Goal: Book appointment/travel/reservation

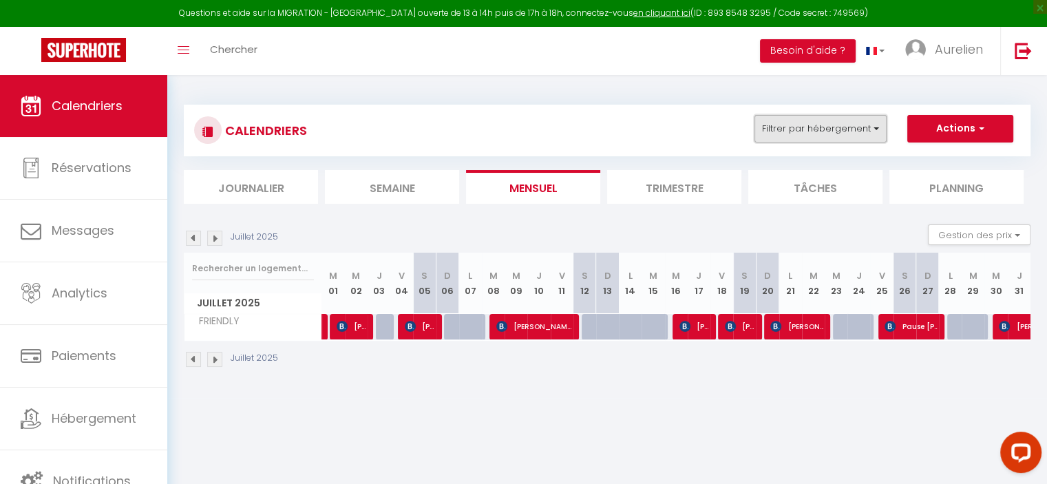
click at [760, 134] on button "Filtrer par hébergement" at bounding box center [821, 129] width 132 height 28
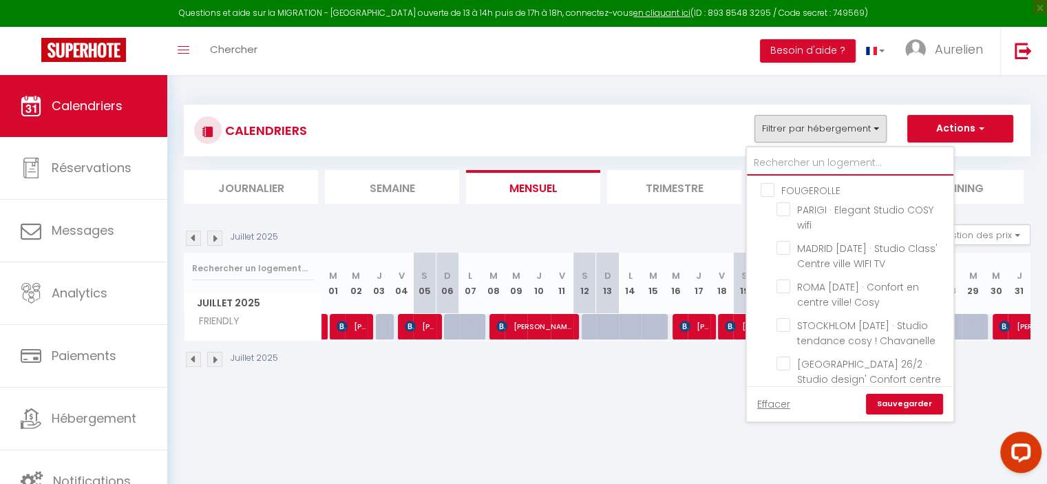
click at [802, 158] on input "text" at bounding box center [850, 163] width 207 height 25
type input "V"
checkbox input "false"
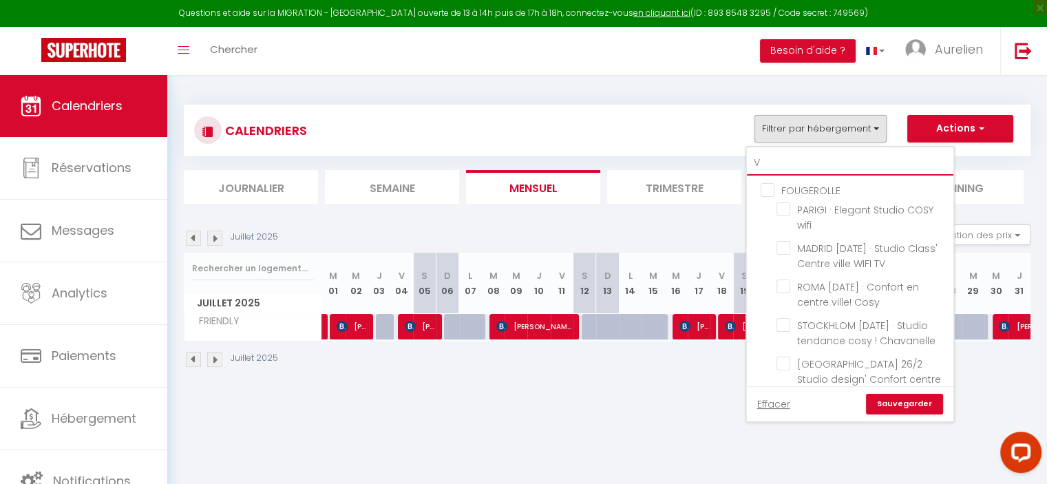
checkbox input "false"
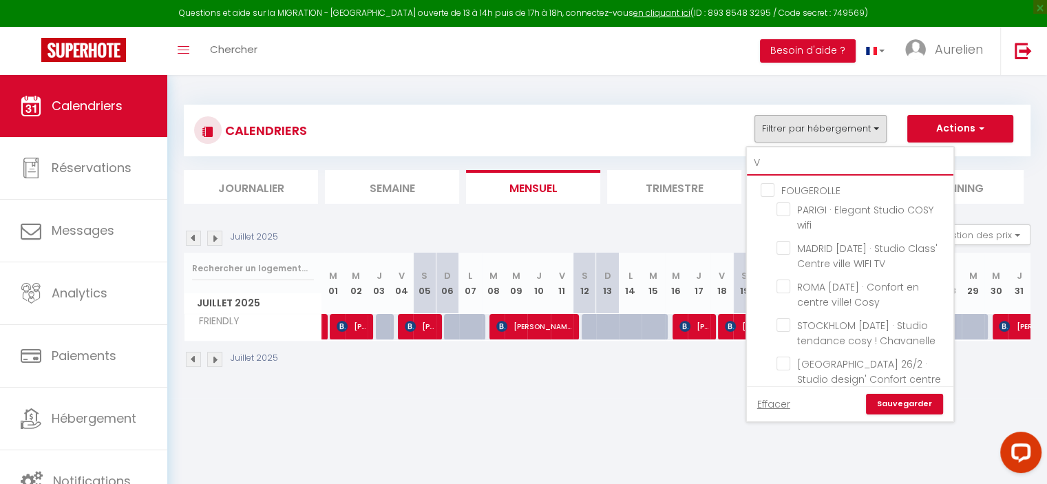
checkbox input "false"
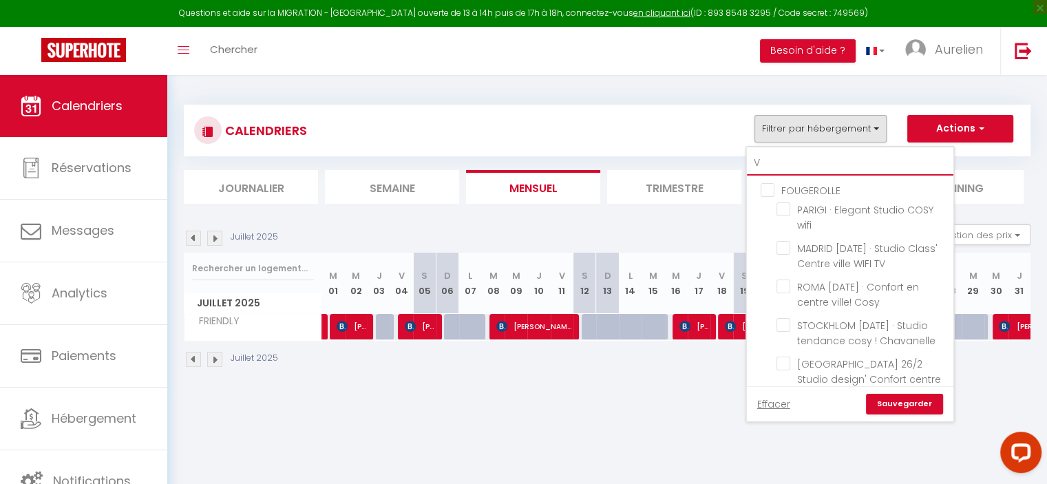
checkbox input "false"
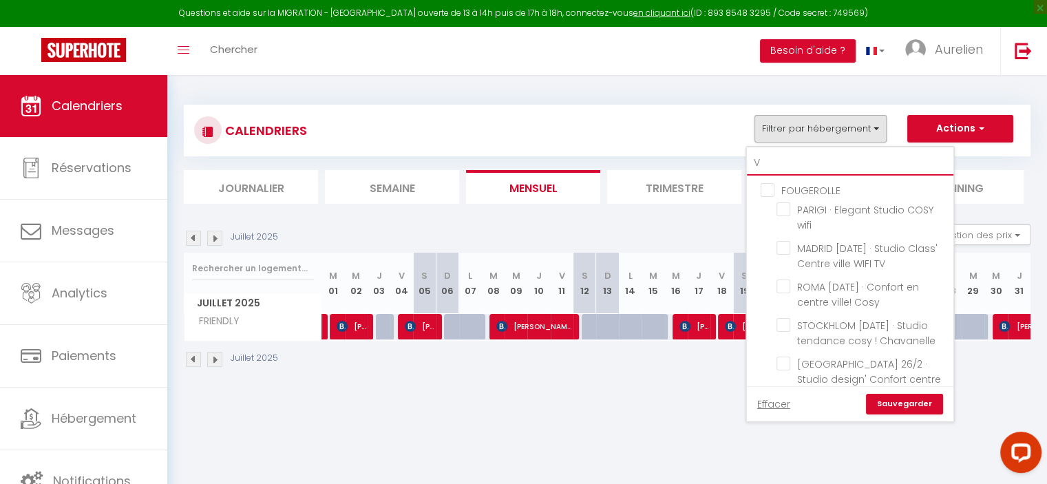
checkbox input "false"
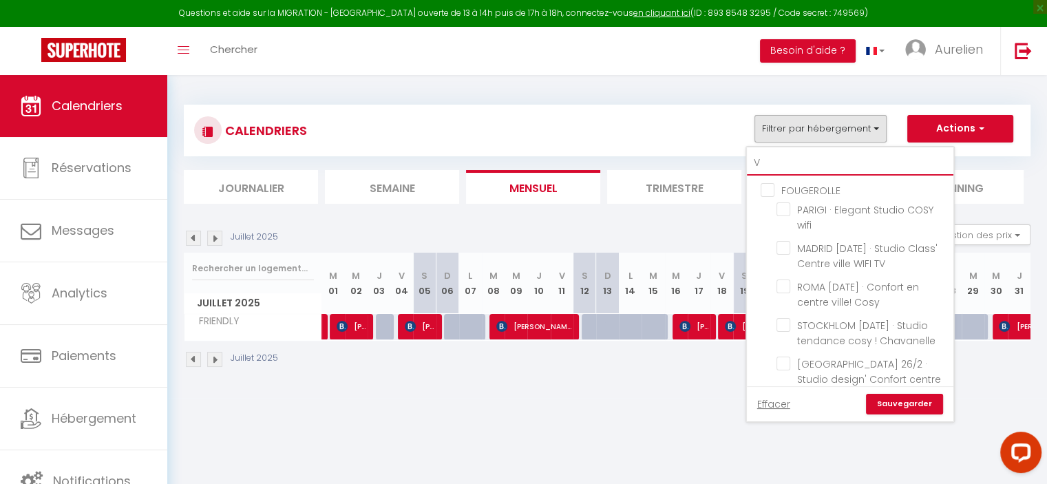
checkbox input "false"
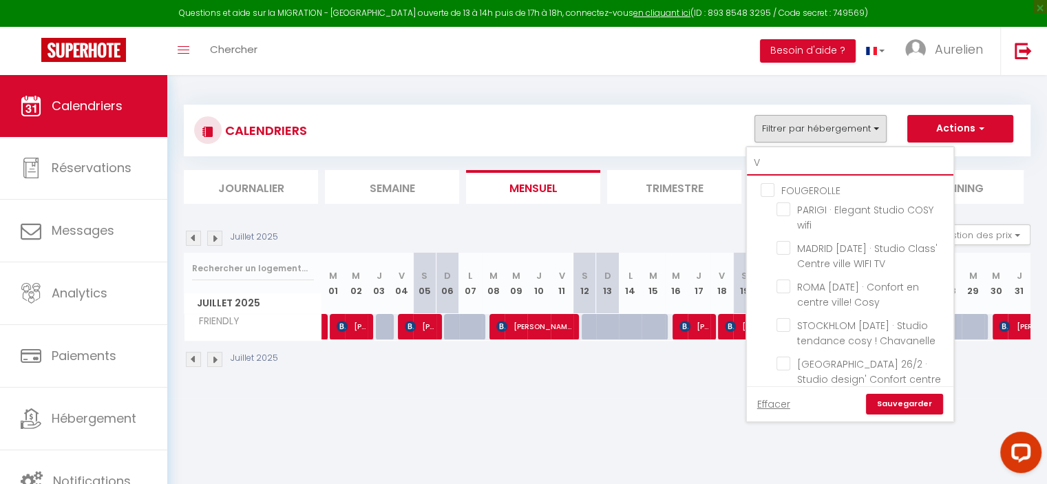
checkbox input "false"
type input "VI"
checkbox input "false"
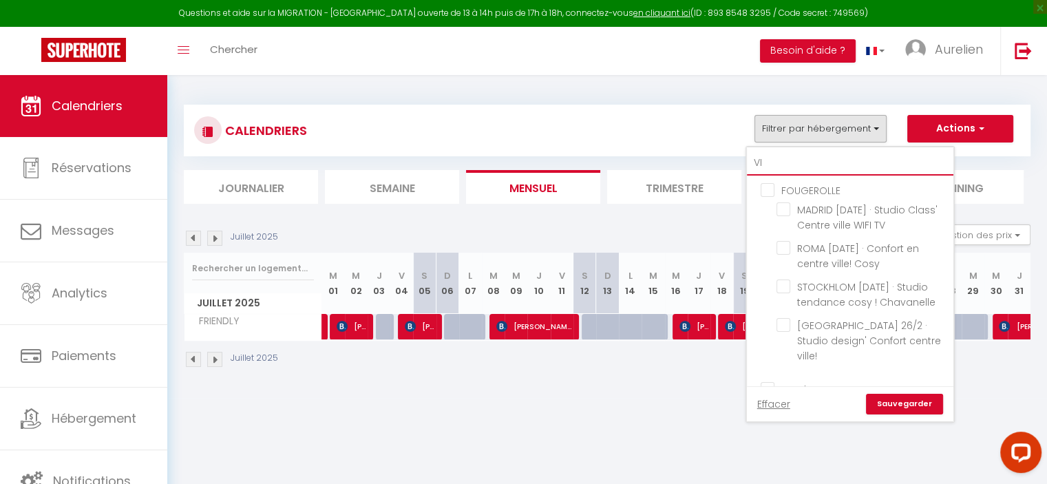
checkbox input "false"
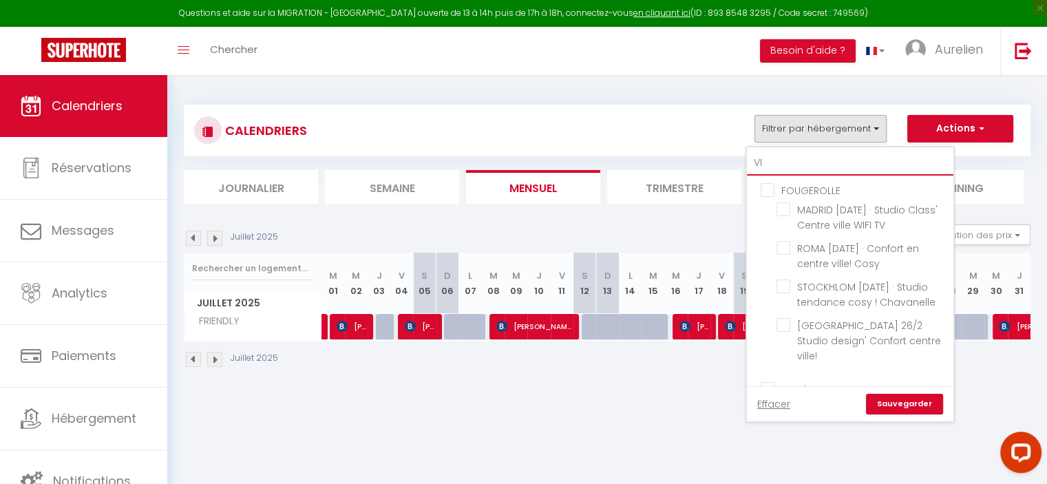
checkbox input "false"
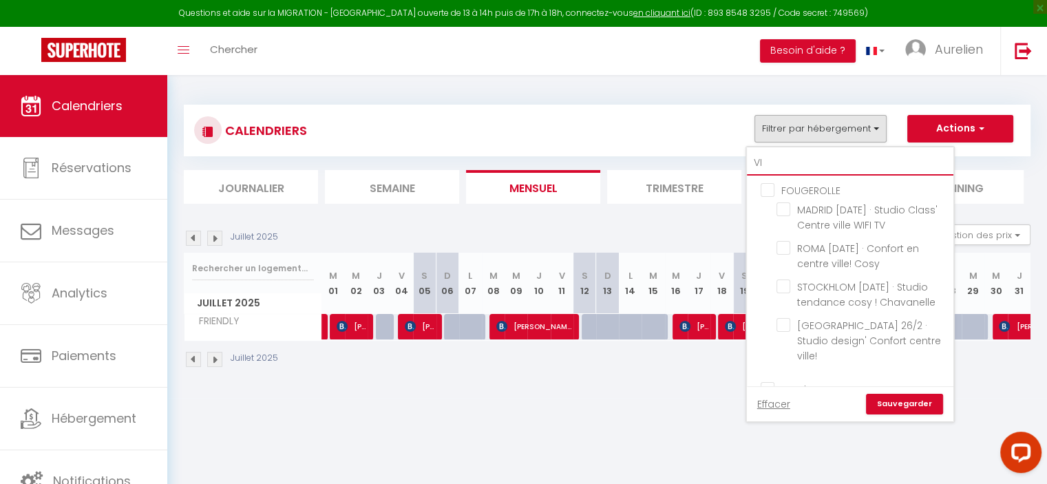
checkbox input "false"
type input "VIE"
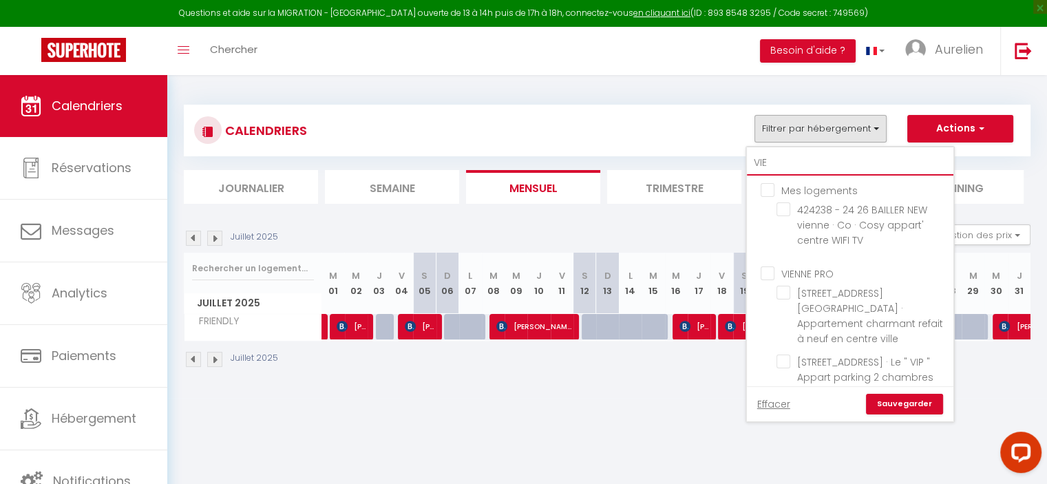
checkbox input "false"
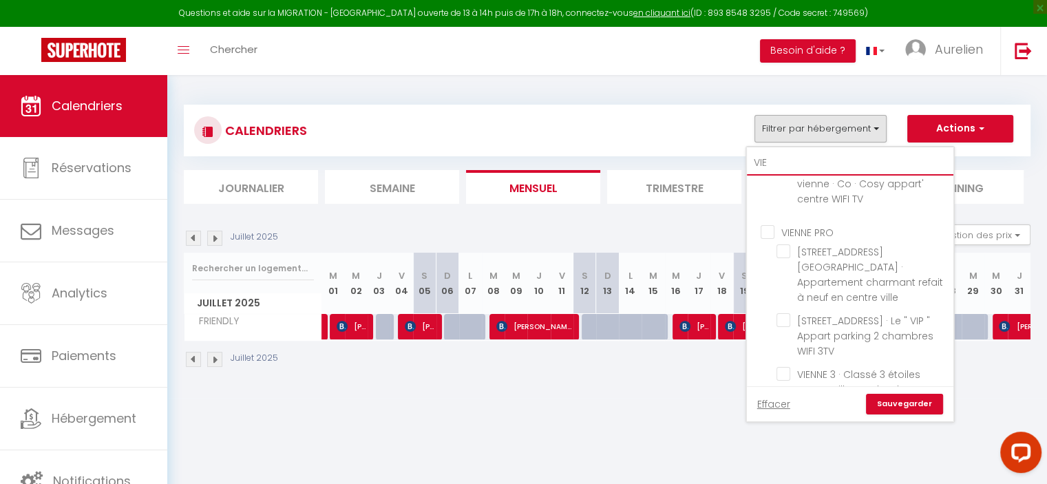
scroll to position [46, 0]
type input "VIE"
click at [906, 368] on span "VIENNE 3 · Classé 3 étoiles Centre ville proche de [GEOGRAPHIC_DATA]" at bounding box center [858, 385] width 123 height 44
click at [906, 368] on input "VIENNE 3 · Classé 3 étoiles Centre ville proche de [GEOGRAPHIC_DATA]" at bounding box center [863, 369] width 172 height 14
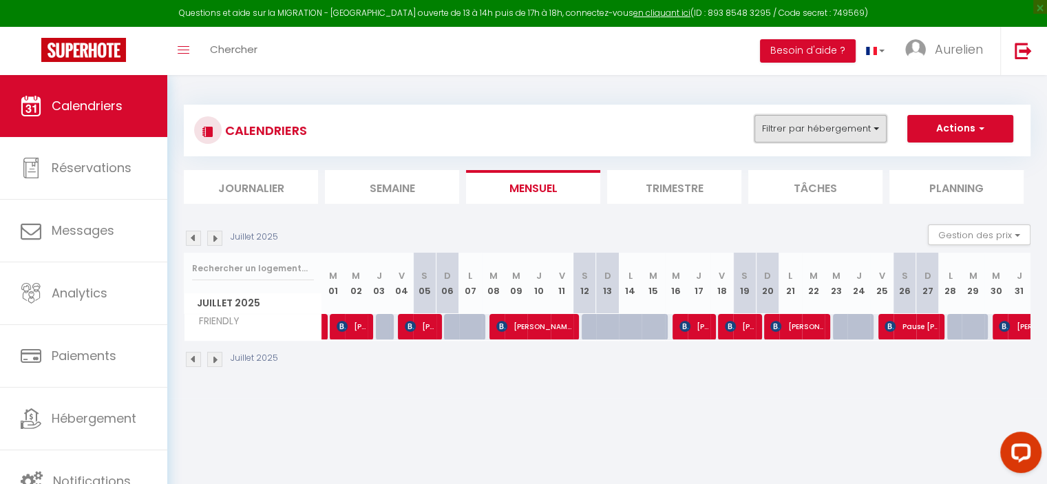
click at [842, 129] on button "Filtrer par hébergement" at bounding box center [821, 129] width 132 height 28
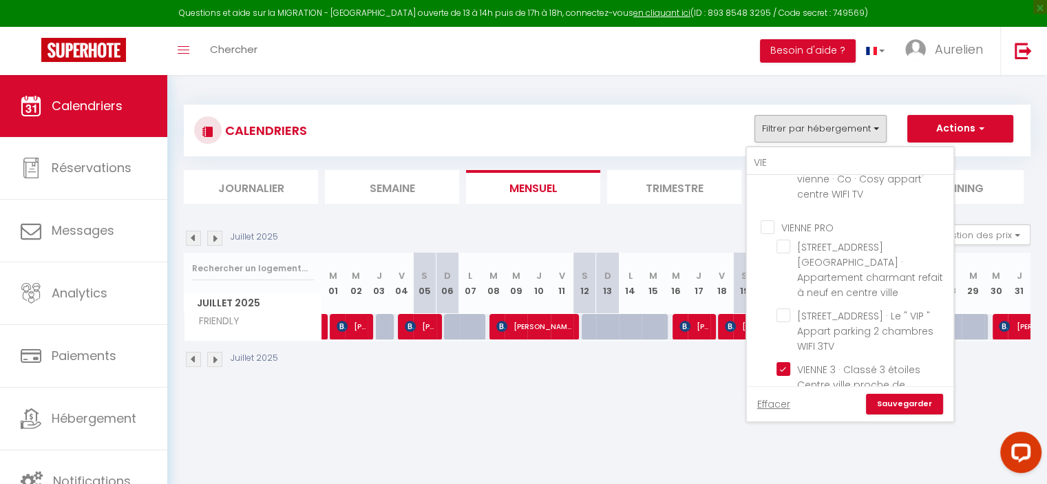
click at [899, 399] on link "Sauvegarder" at bounding box center [904, 404] width 77 height 21
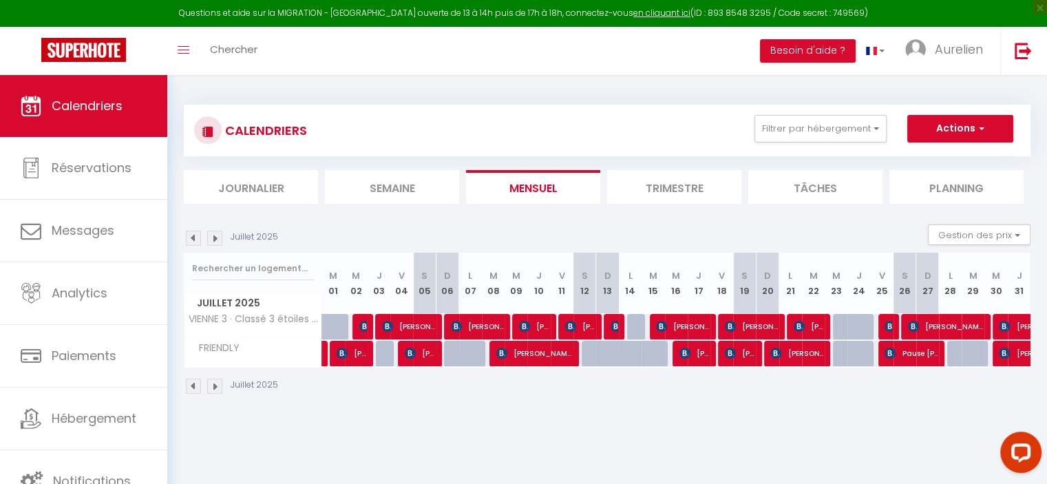
click at [213, 236] on img at bounding box center [214, 238] width 15 height 15
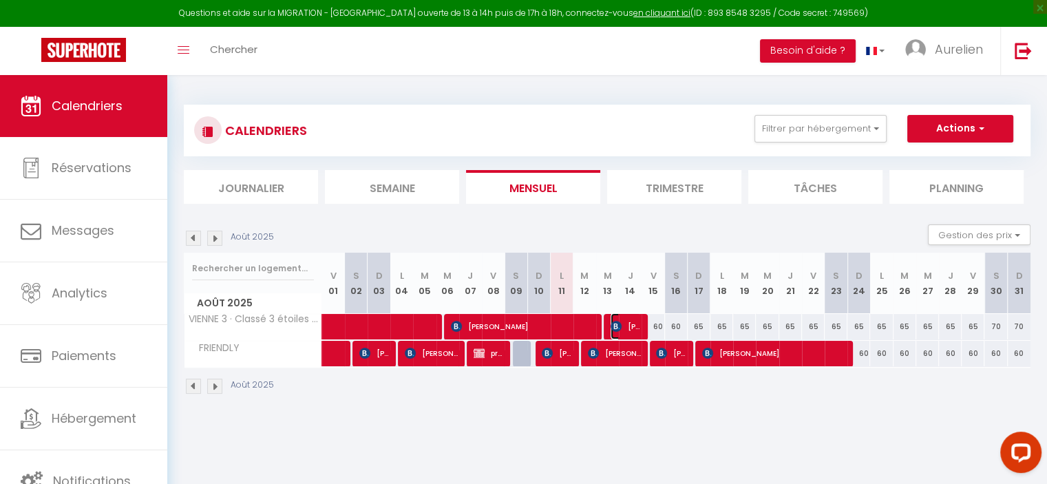
click at [631, 327] on span "[PERSON_NAME]" at bounding box center [626, 326] width 30 height 26
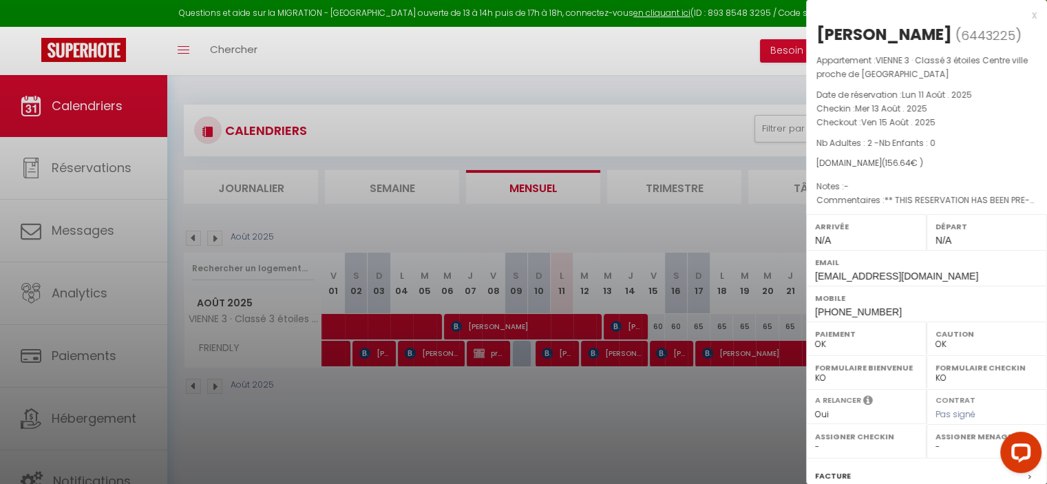
click at [631, 327] on div at bounding box center [523, 242] width 1047 height 484
